Goal: Information Seeking & Learning: Learn about a topic

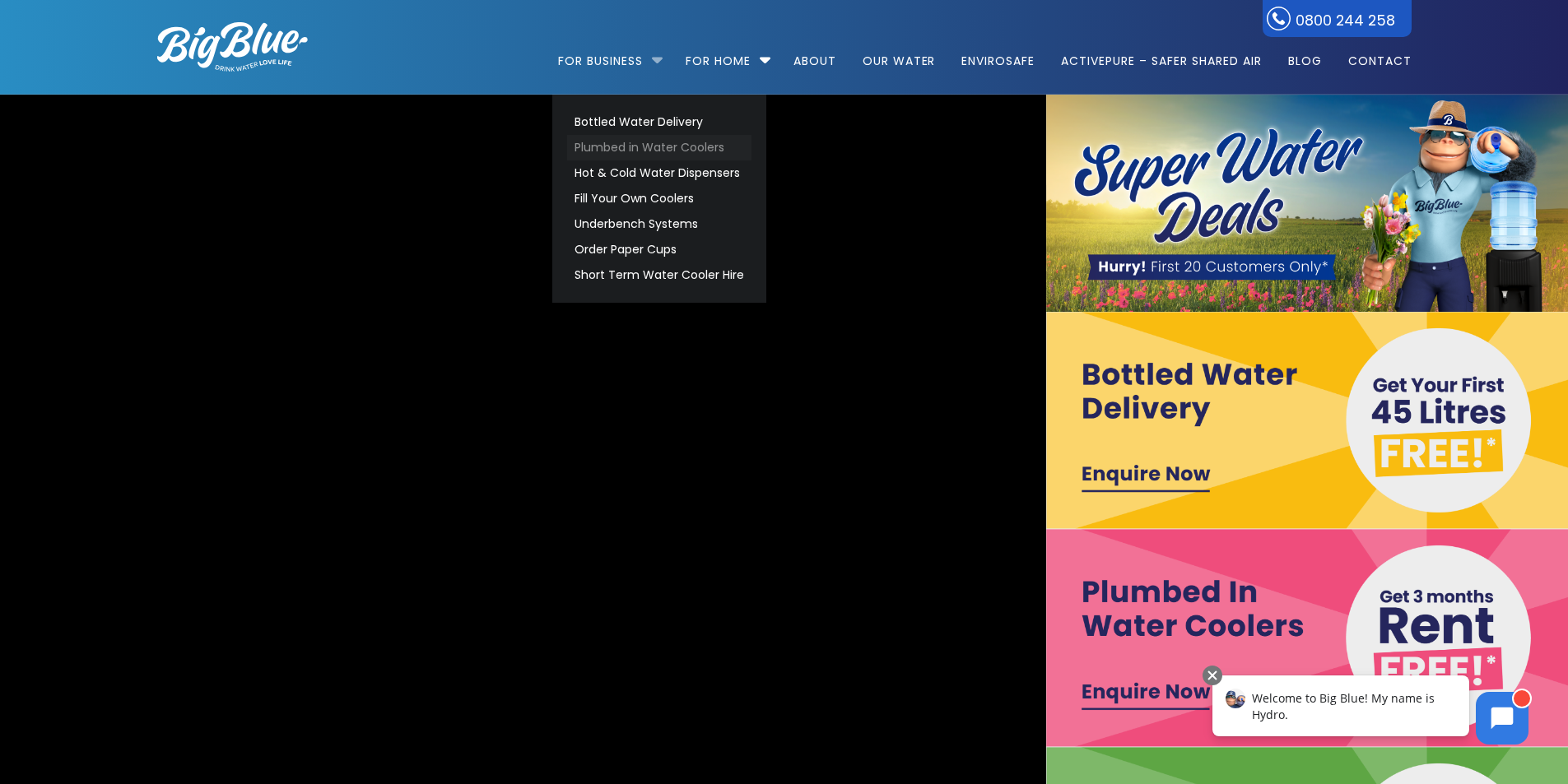
click at [615, 145] on link "Plumbed in Water Coolers" at bounding box center [658, 147] width 185 height 25
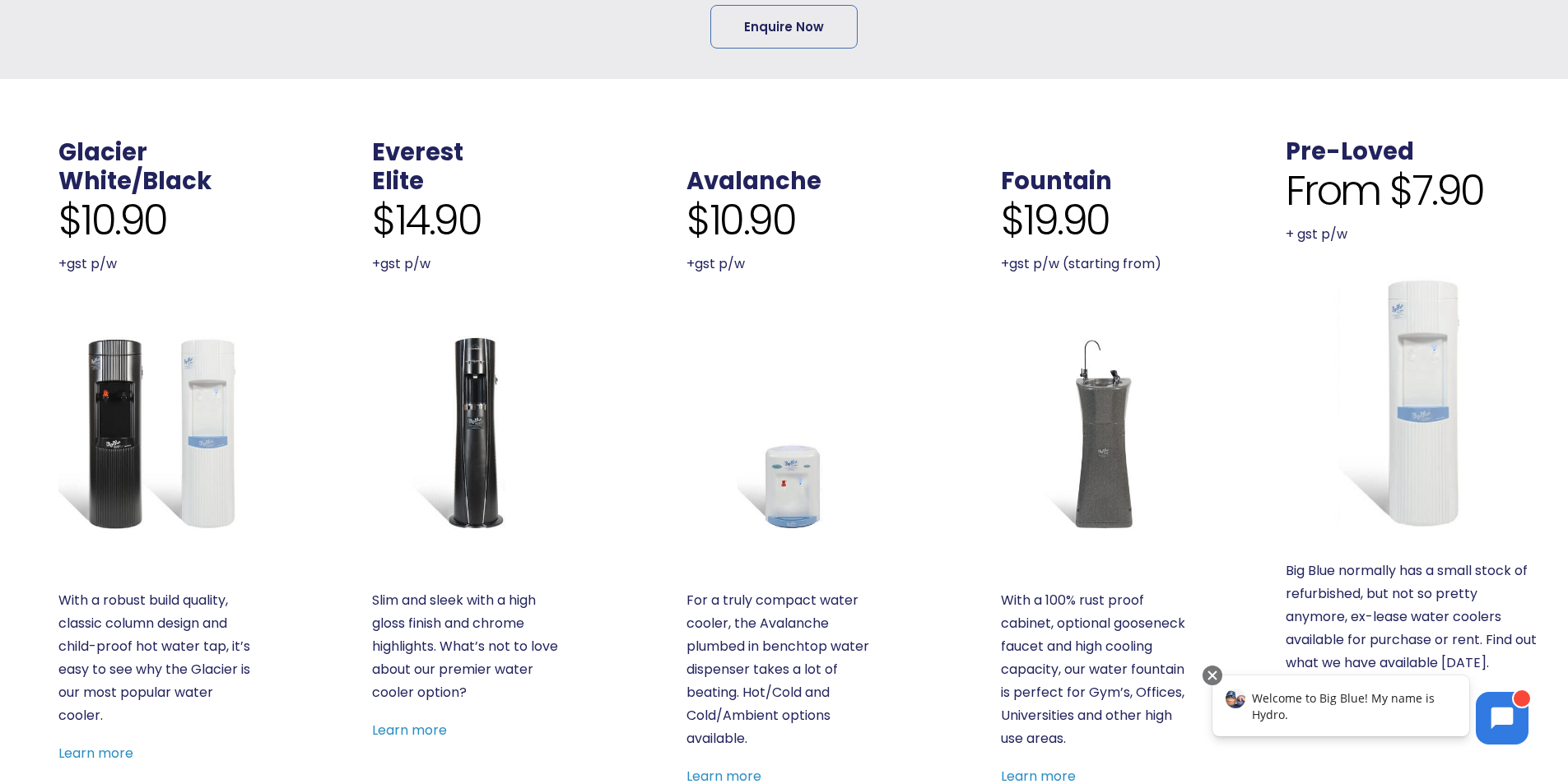
scroll to position [494, 0]
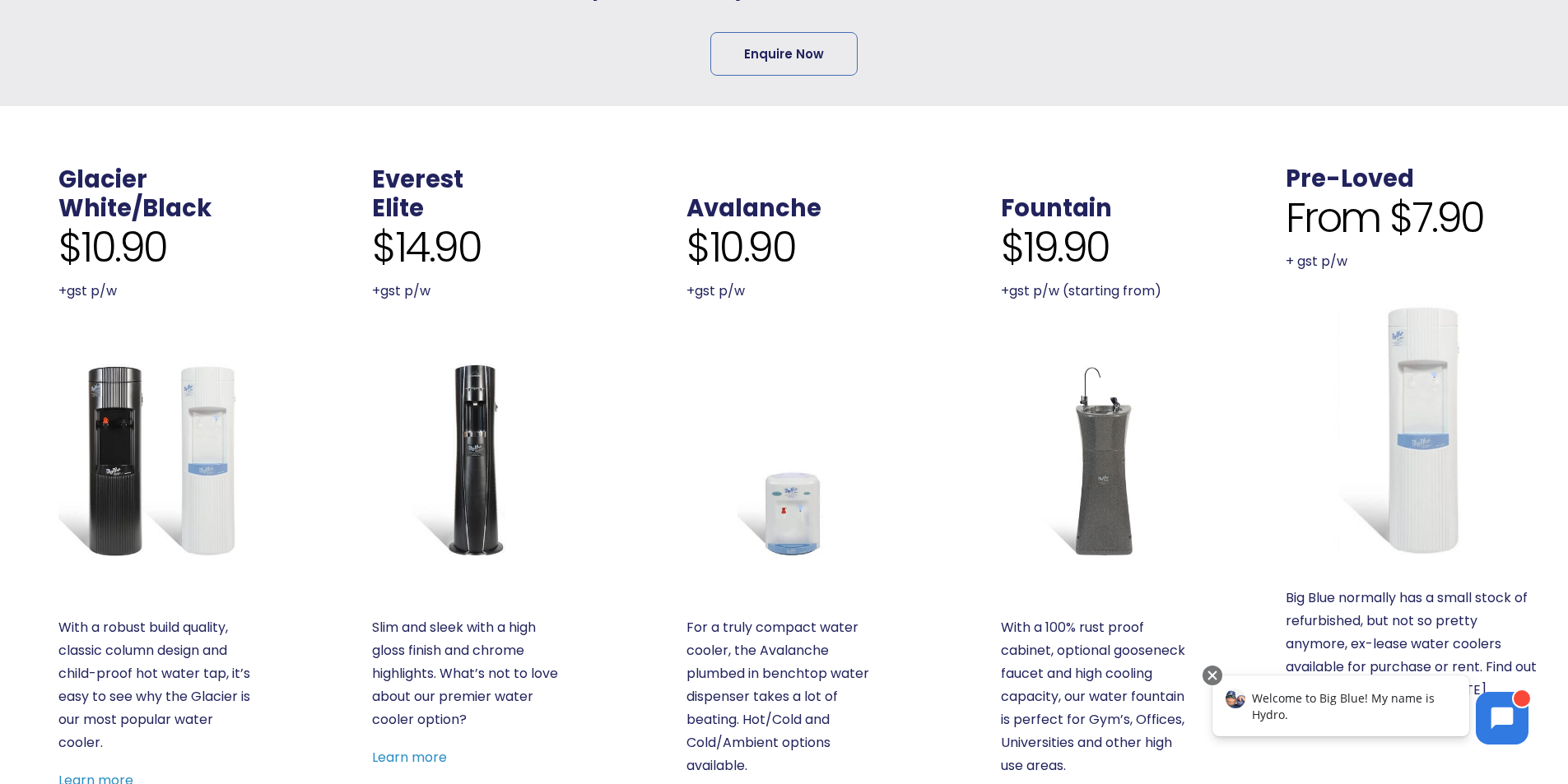
click at [1101, 457] on img at bounding box center [1098, 459] width 195 height 195
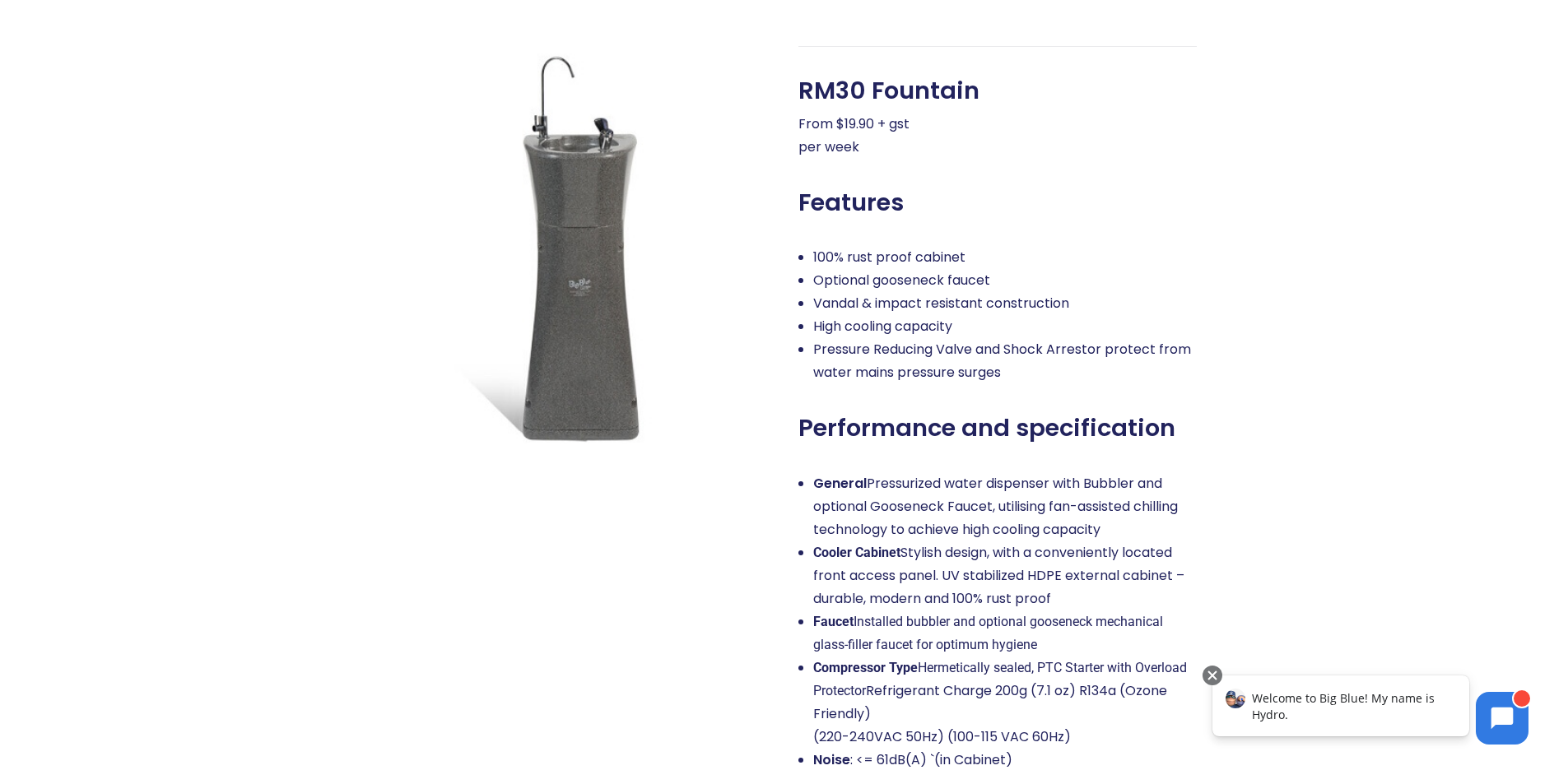
scroll to position [740, 0]
